Goal: Find specific page/section: Find specific page/section

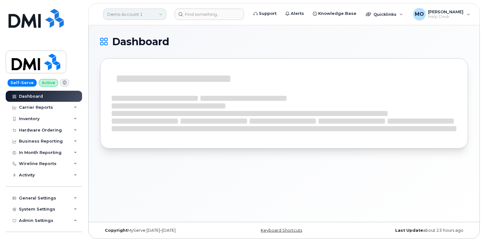
click at [118, 13] on link "Demo Account 1" at bounding box center [134, 14] width 63 height 11
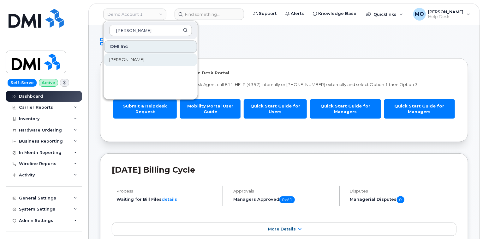
type input "rollins"
click at [144, 58] on link "[PERSON_NAME]" at bounding box center [150, 59] width 93 height 13
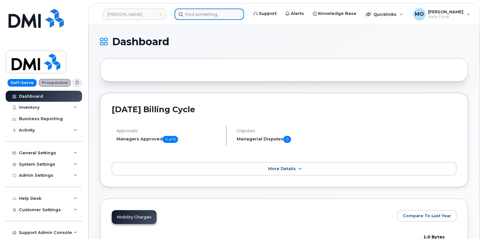
click at [216, 15] on input at bounding box center [209, 14] width 69 height 11
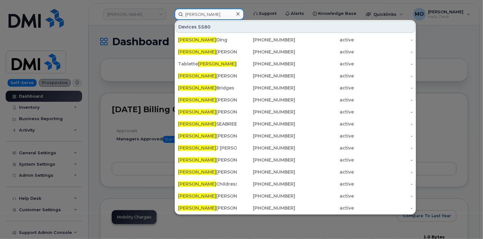
click at [215, 13] on input "John" at bounding box center [209, 14] width 69 height 11
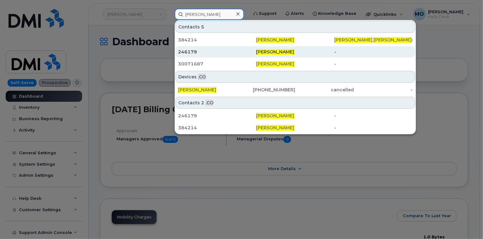
type input "John Moses"
click at [235, 56] on div "246179" at bounding box center [217, 51] width 78 height 11
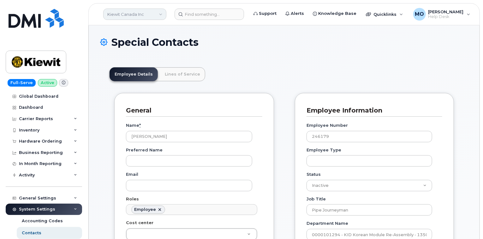
click at [155, 11] on link "Kiewit Canada Inc" at bounding box center [134, 14] width 63 height 11
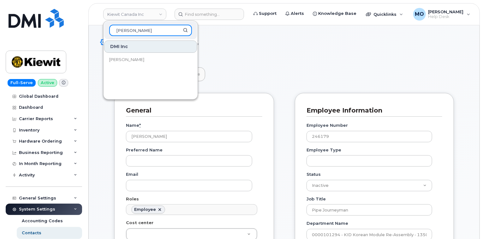
type input "rollins"
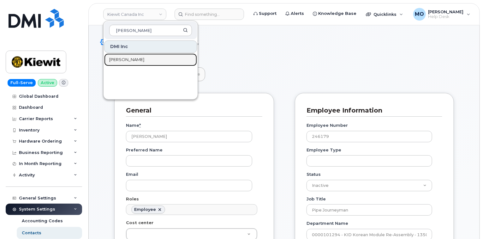
click at [160, 58] on link "[PERSON_NAME]" at bounding box center [150, 59] width 93 height 13
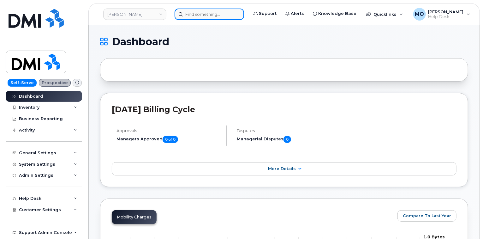
click at [210, 15] on input at bounding box center [209, 14] width 69 height 11
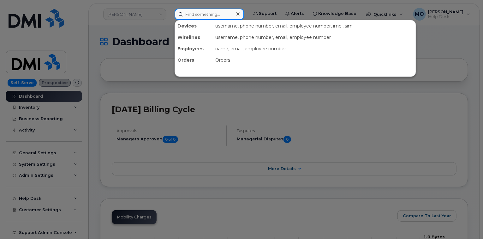
paste input "6302222685"
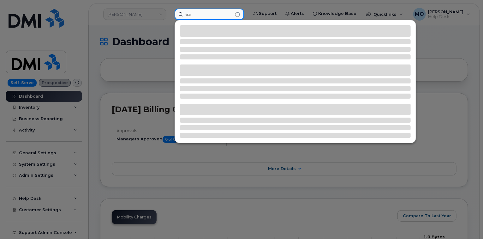
type input "6"
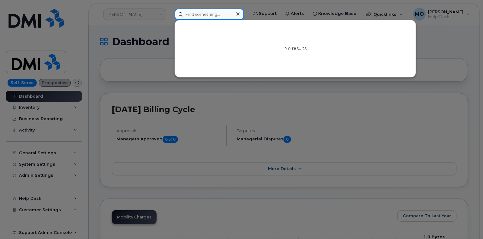
click at [196, 13] on input at bounding box center [209, 14] width 69 height 11
paste input "9405950766"
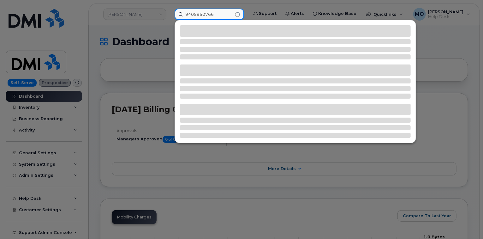
type input "9405950766"
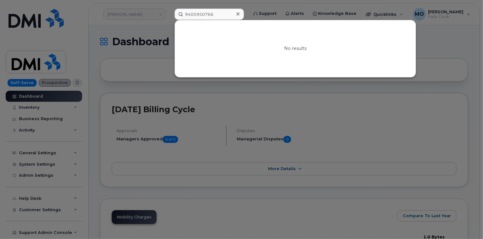
click at [241, 16] on div at bounding box center [237, 13] width 9 height 9
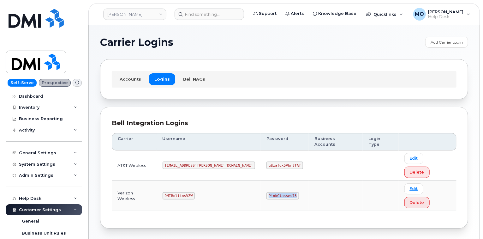
drag, startPoint x: 238, startPoint y: 169, endPoint x: 287, endPoint y: 164, distance: 49.2
click at [287, 181] on tr "Verizon Wireless DMIRollinsVZW P!nkGlasses78 Edit Delete" at bounding box center [284, 196] width 345 height 30
copy code "P!nkGlasses78"
click at [46, 25] on img at bounding box center [36, 18] width 55 height 19
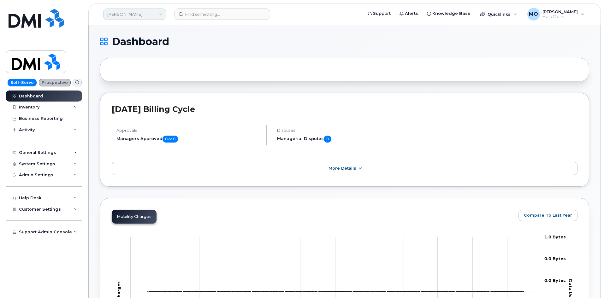
click at [146, 17] on link "[PERSON_NAME]" at bounding box center [134, 14] width 63 height 11
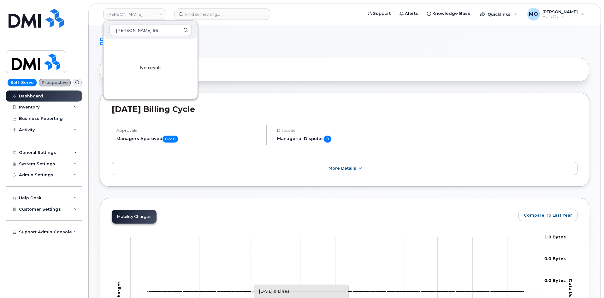
type input "[PERSON_NAME] 66"
